Goal: Task Accomplishment & Management: Use online tool/utility

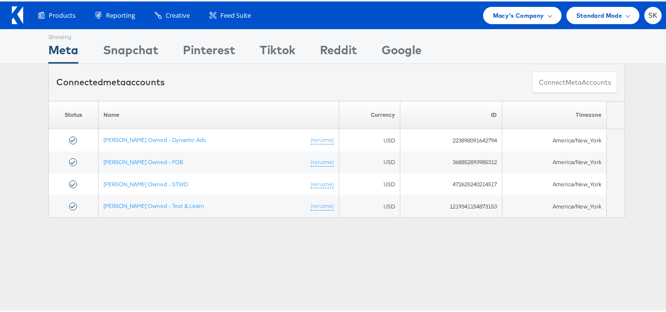
click at [496, 23] on div "Products Product Catalogs Enhance Your Product Catalog, Map Them to Publishers,…" at bounding box center [337, 14] width 674 height 28
click at [507, 20] on div "Macy's Company" at bounding box center [522, 13] width 78 height 17
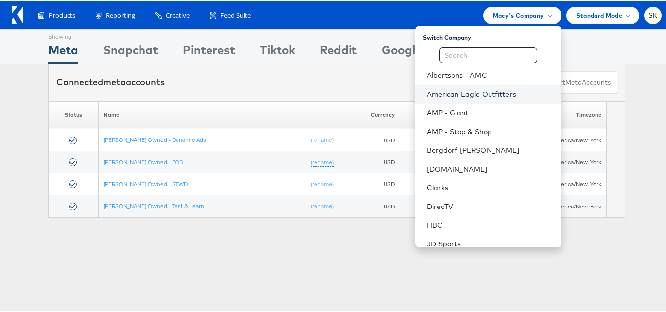
click at [472, 92] on link "American Eagle Outfitters" at bounding box center [490, 93] width 127 height 10
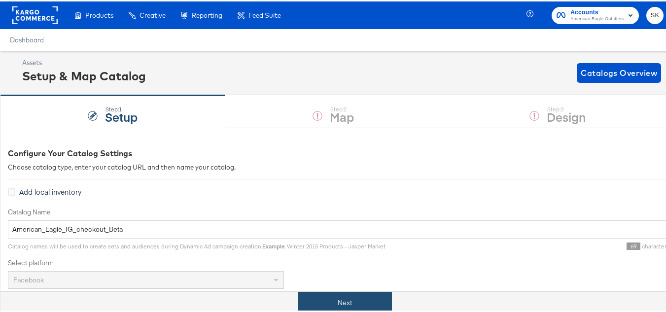
click at [343, 299] on button "Next" at bounding box center [345, 301] width 94 height 22
click at [324, 307] on button "Next" at bounding box center [345, 301] width 94 height 22
